Goal: Information Seeking & Learning: Learn about a topic

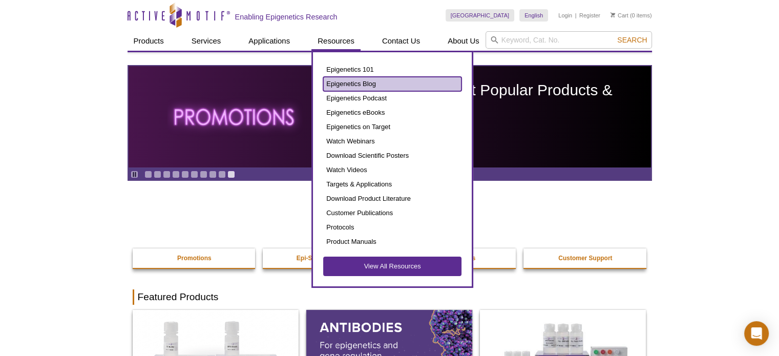
click at [344, 81] on link "Epigenetics Blog" at bounding box center [392, 84] width 138 height 14
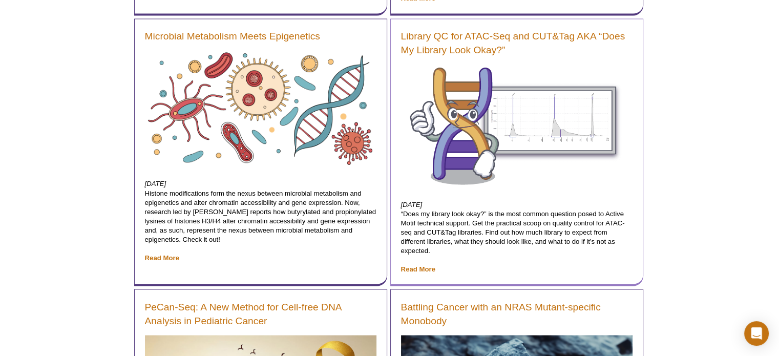
scroll to position [1752, 0]
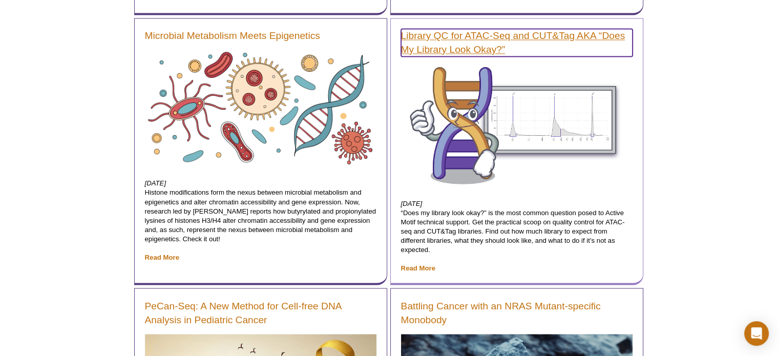
click at [455, 46] on link "Library QC for ATAC-Seq and CUT&Tag AKA “Does My Library Look Okay?”" at bounding box center [517, 43] width 232 height 28
